Goal: Task Accomplishment & Management: Use online tool/utility

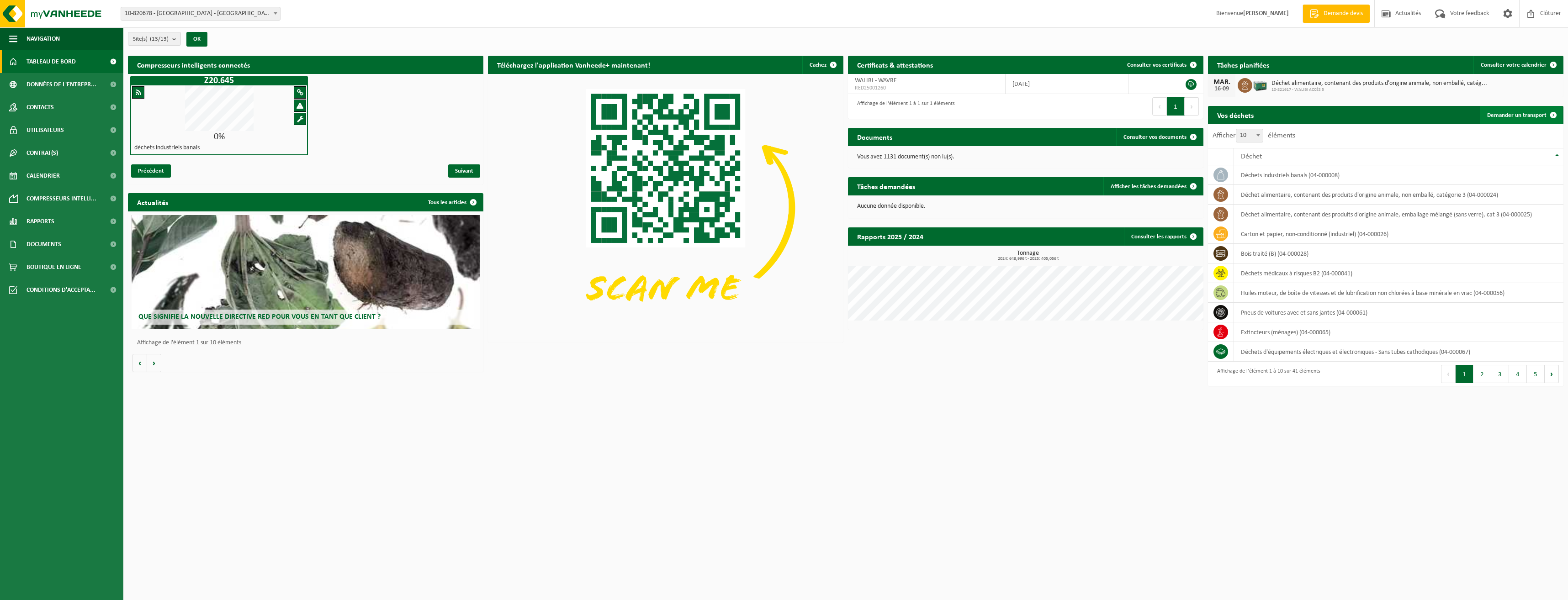
click at [1538, 114] on span "Demander un transport" at bounding box center [1517, 116] width 60 height 6
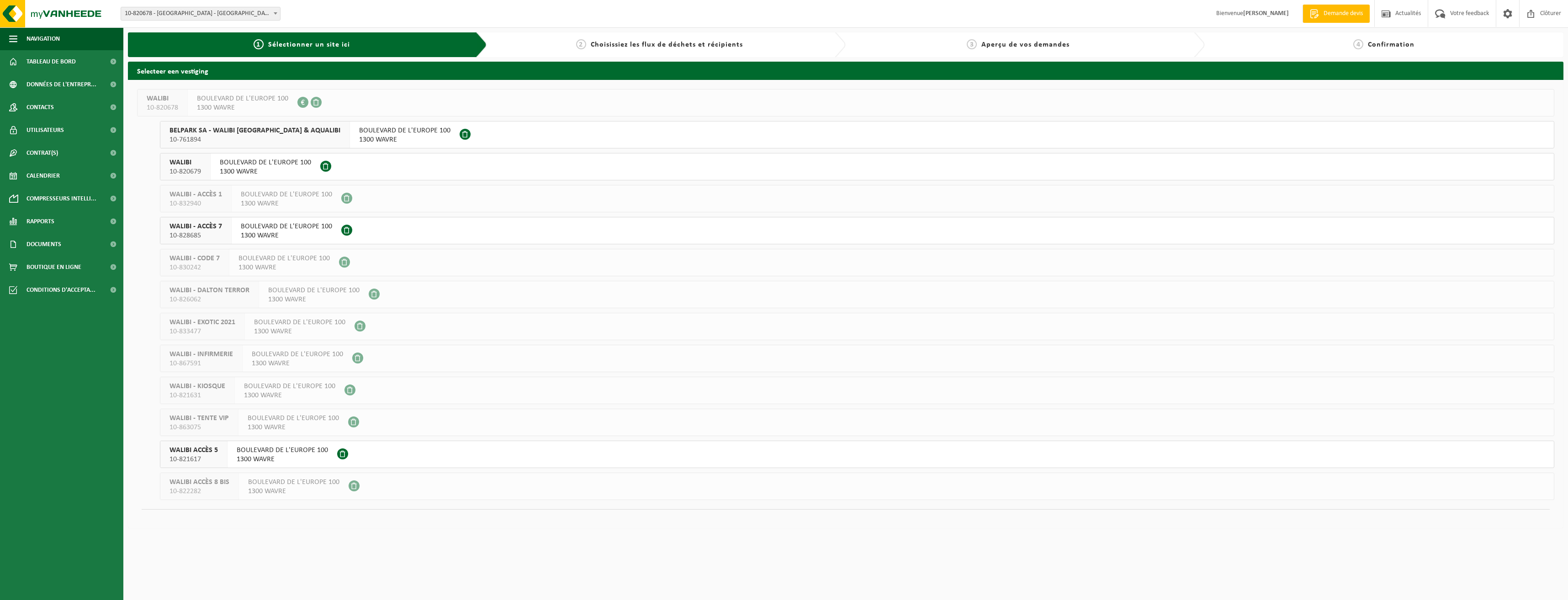
click at [226, 226] on div "WALIBI - ACCÈS 7 10-828685" at bounding box center [195, 231] width 71 height 27
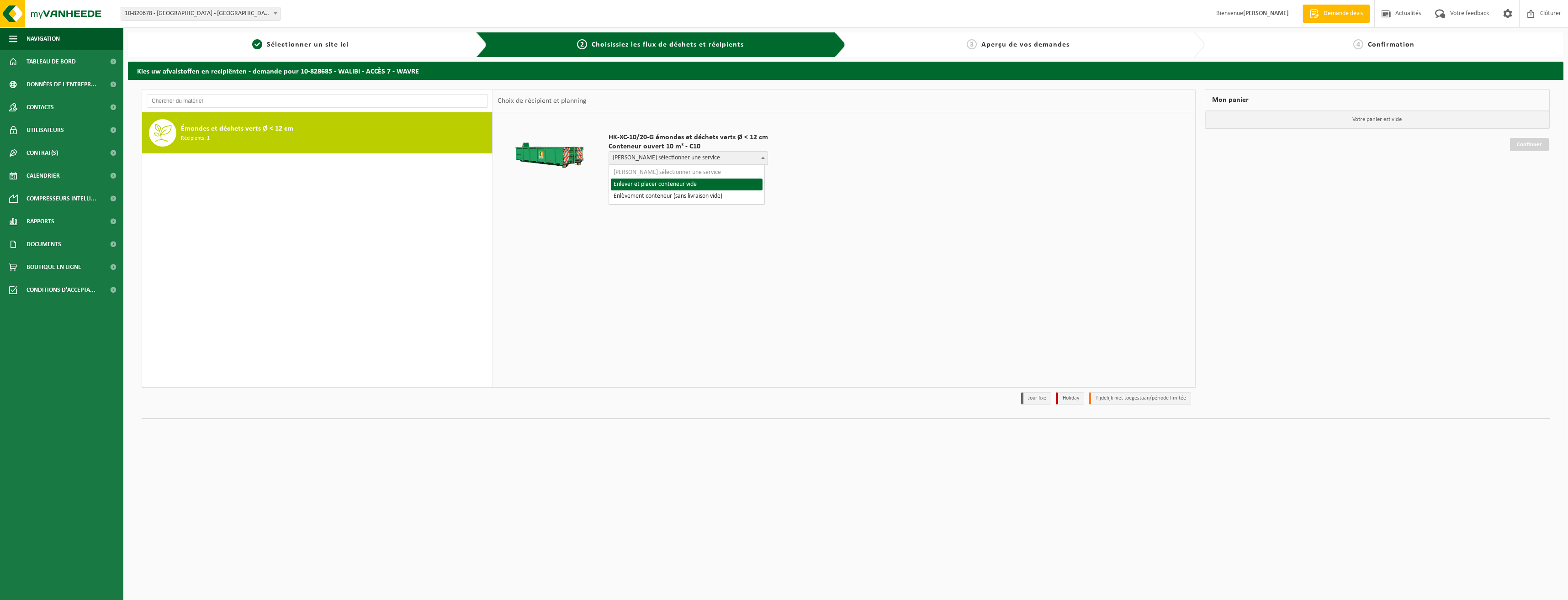
click at [763, 156] on span at bounding box center [763, 158] width 9 height 12
select select "P2PL-VEL-042562_HK-XC-10-GN-00_04-000146_46"
click at [767, 234] on div "HK-XC-10/20-G émondes et déchets verts Ø < 12 cm Conteneur ouvert 10 m³ - C10 V…" at bounding box center [844, 249] width 702 height 274
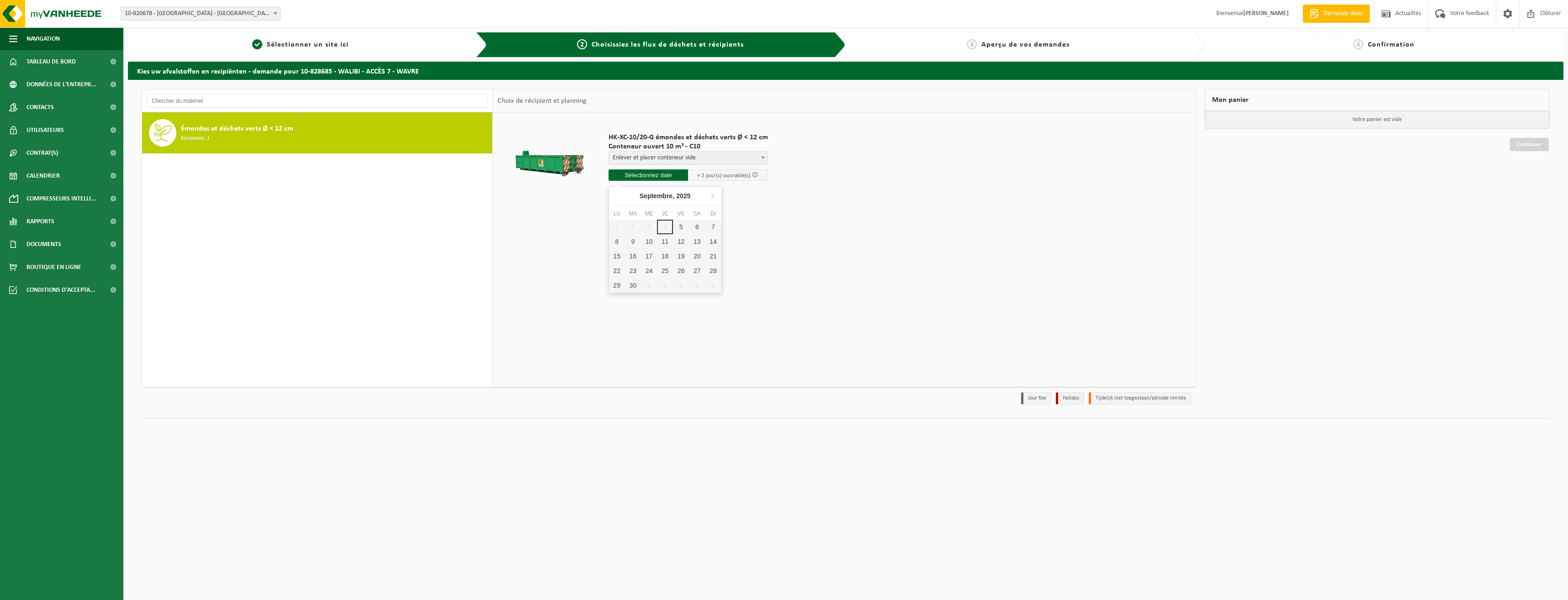
click at [668, 176] on input "text" at bounding box center [648, 175] width 80 height 12
click at [637, 243] on div "9" at bounding box center [633, 242] width 16 height 15
type input "à partir de 2025-09-09"
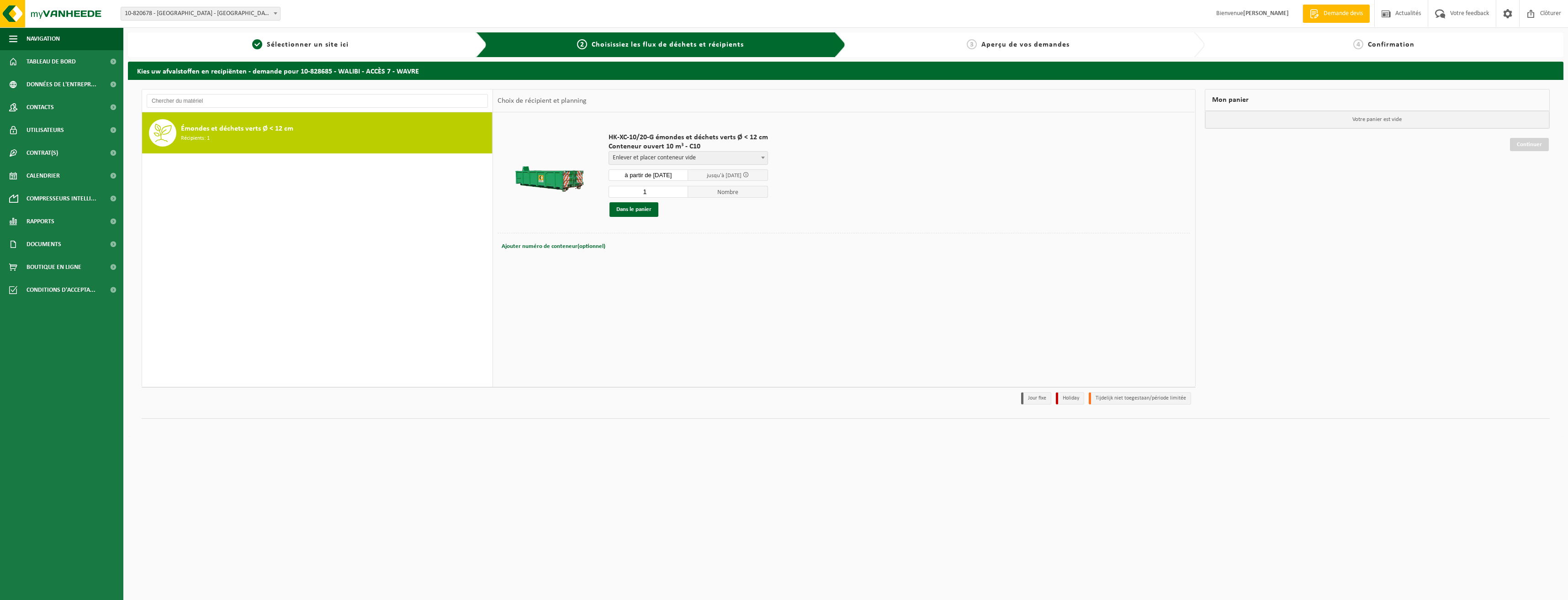
click at [639, 244] on div "Ajouter numéro de conteneur(optionnel) Annuler" at bounding box center [844, 246] width 688 height 13
click at [631, 209] on button "Dans le panier" at bounding box center [634, 210] width 49 height 15
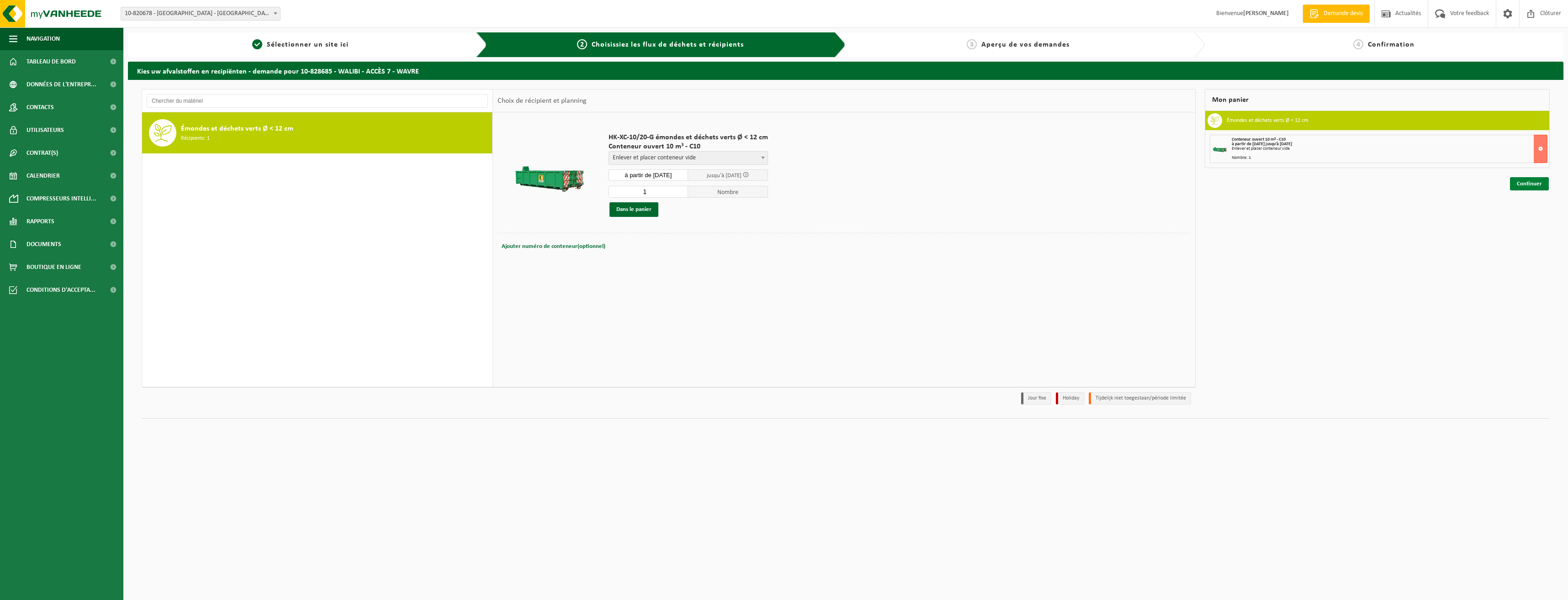
click at [1536, 182] on link "Continuer" at bounding box center [1530, 184] width 39 height 13
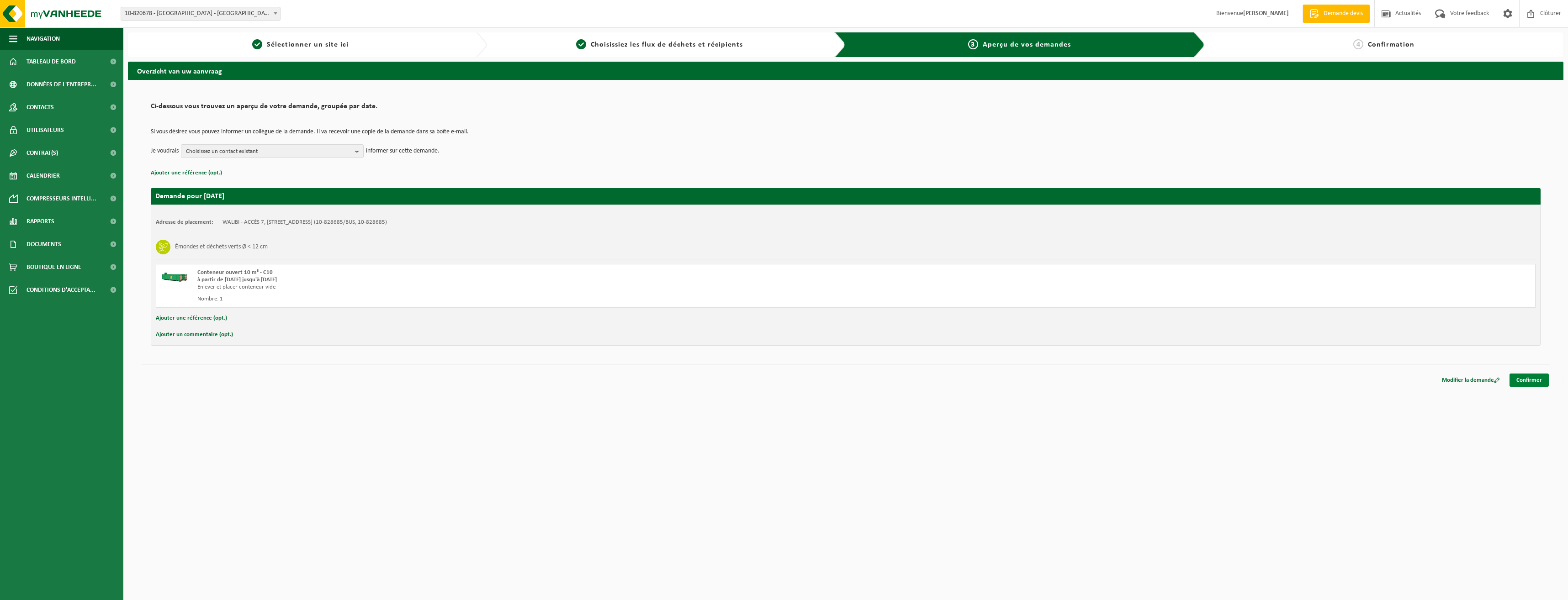
click at [1521, 382] on link "Confirmer" at bounding box center [1529, 380] width 40 height 13
